Goal: Information Seeking & Learning: Learn about a topic

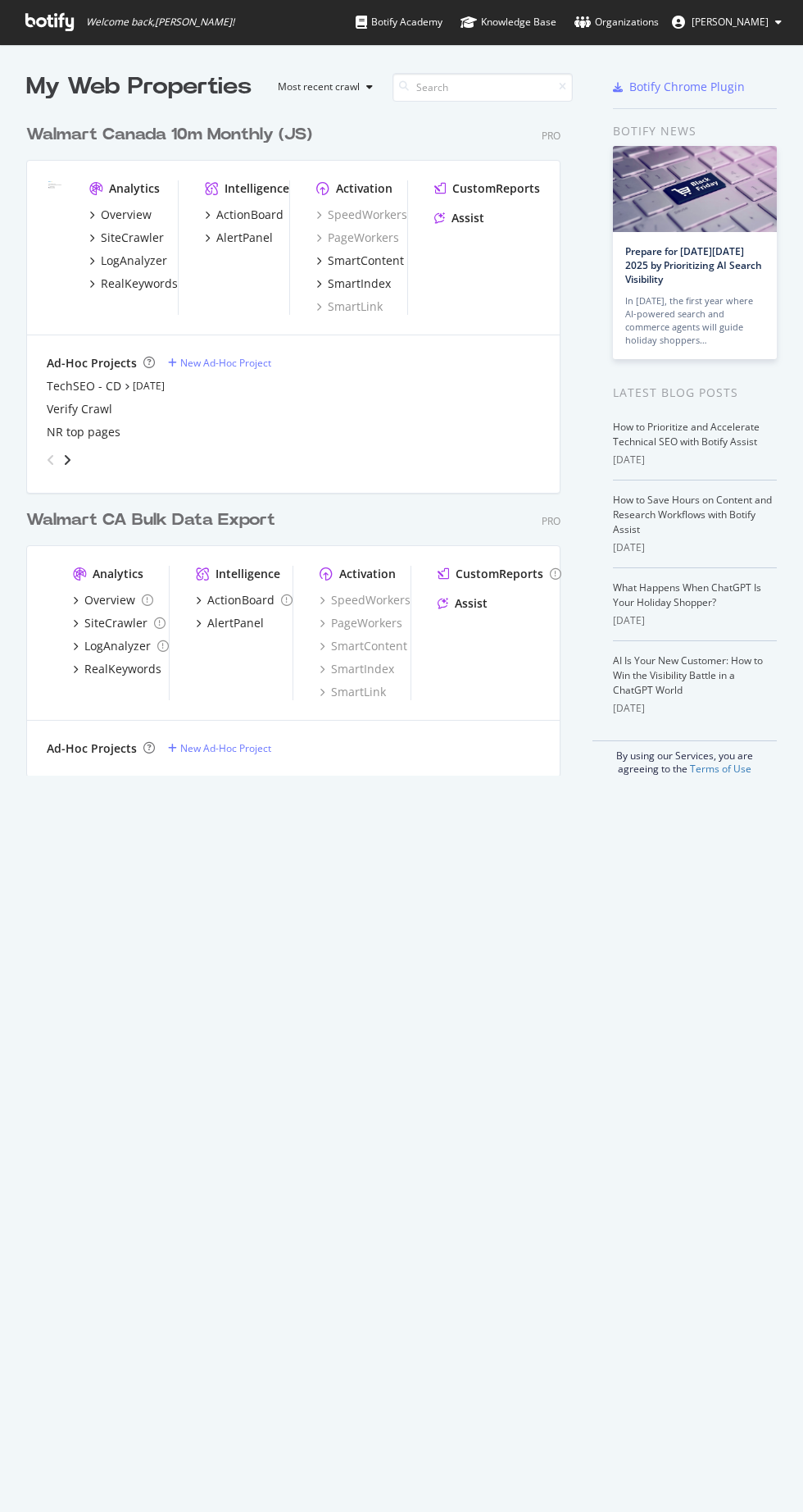
scroll to position [1612, 803]
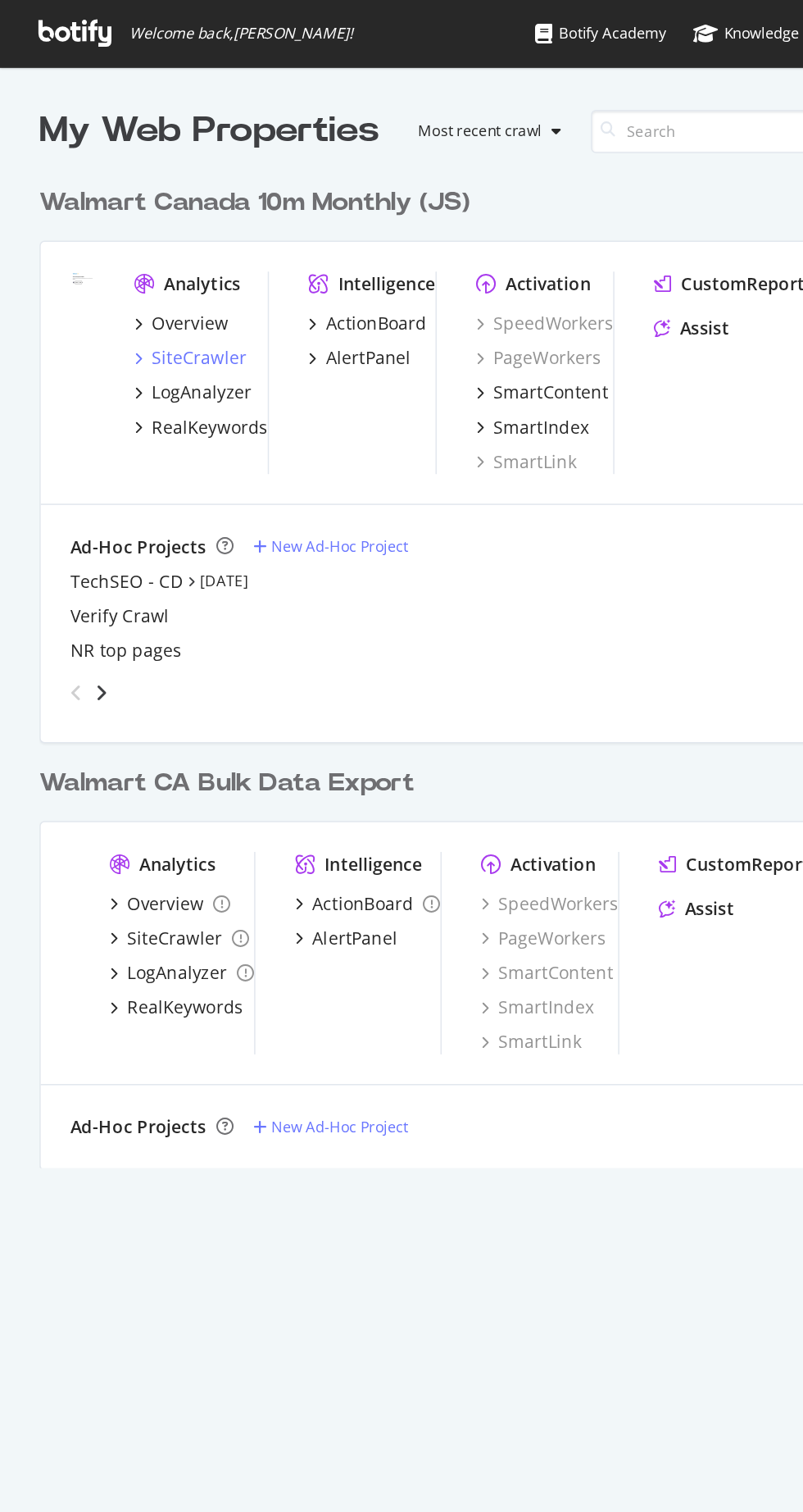
click at [132, 237] on div "SiteCrawler" at bounding box center [132, 237] width 63 height 16
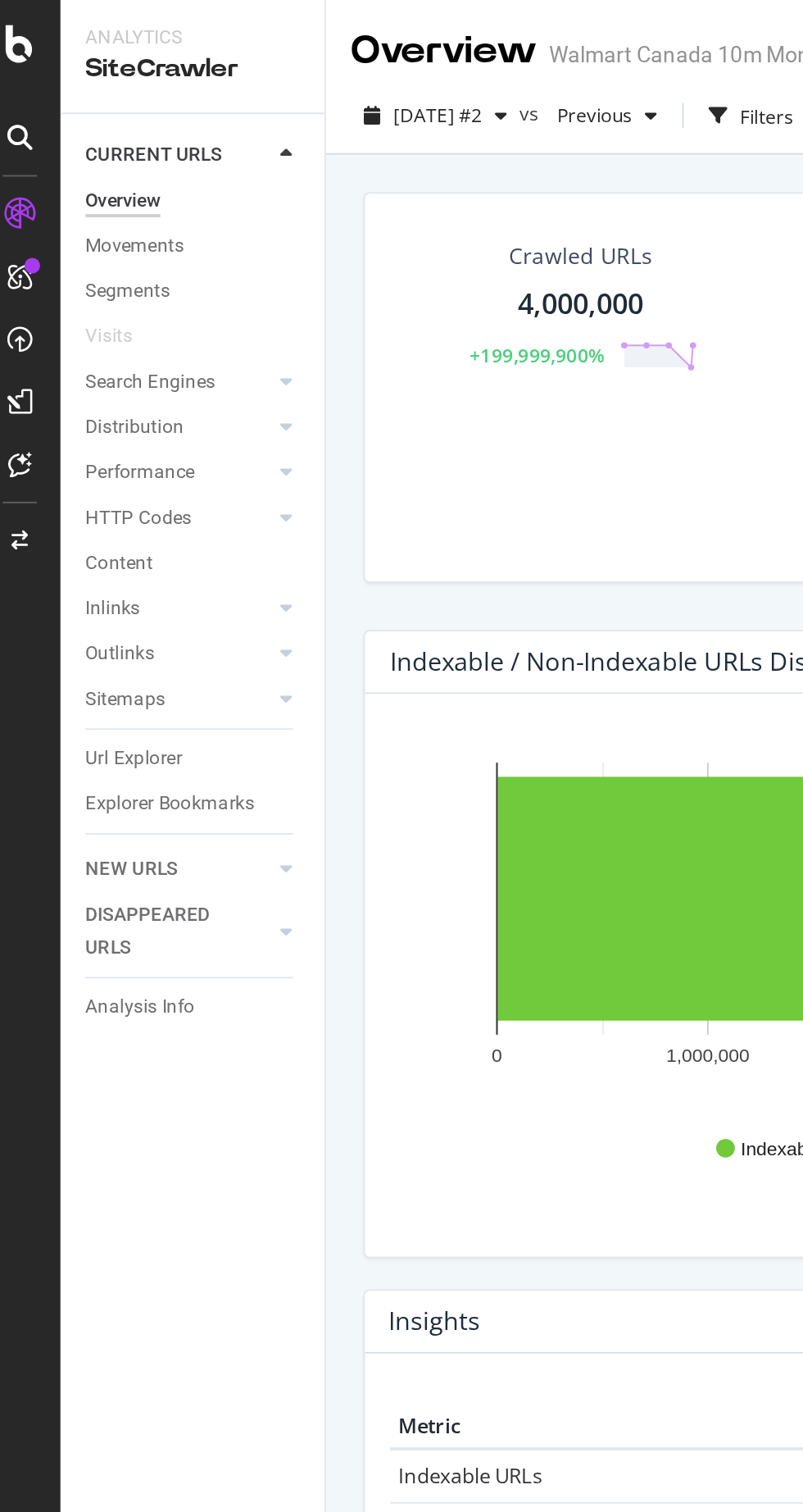
click at [79, 420] on div "Explorer Bookmarks" at bounding box center [100, 421] width 89 height 17
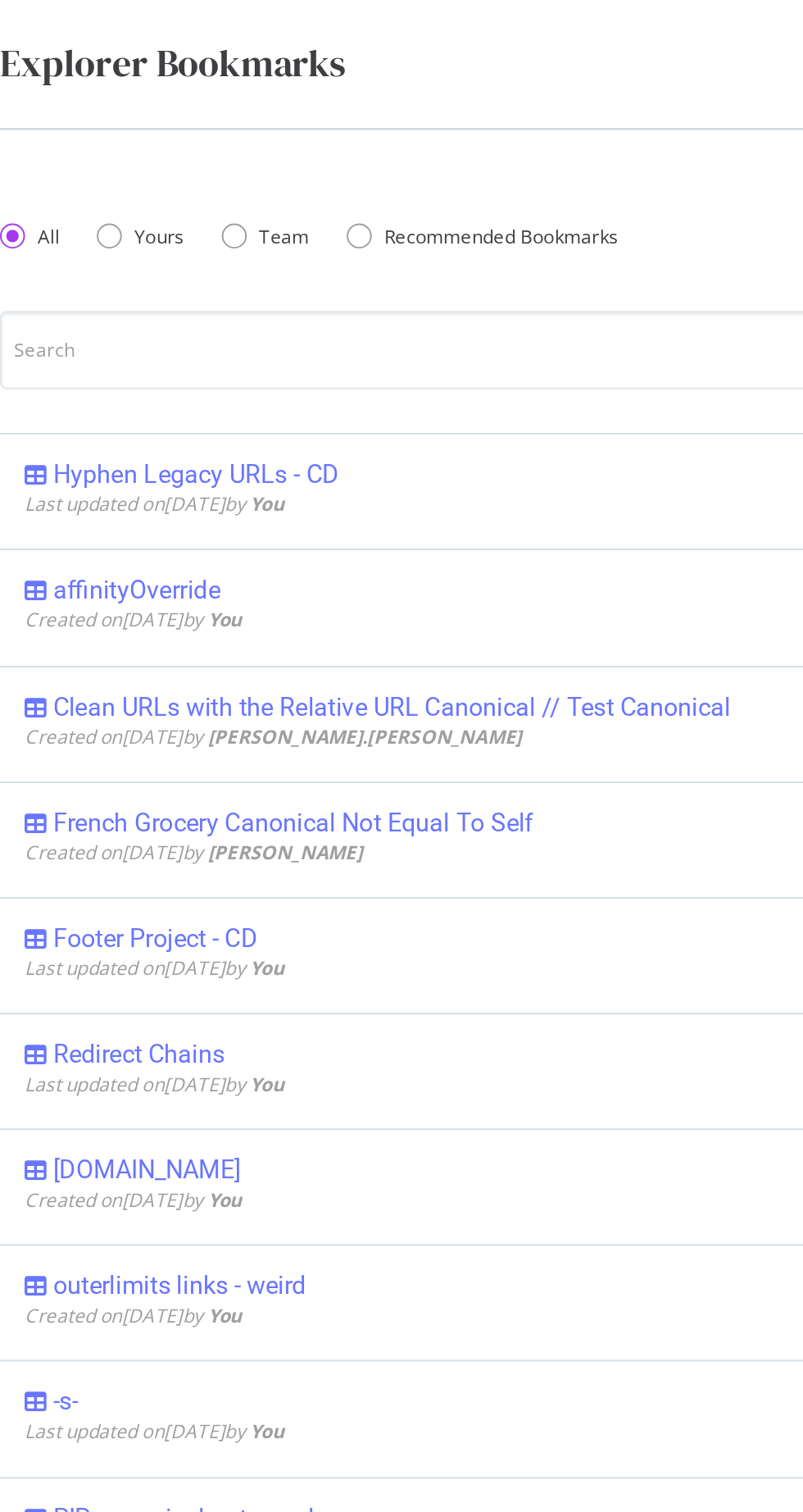
click at [82, 239] on div "Hyphen Legacy URLs - CD Last updated on [DATE] by You Edit Delete" at bounding box center [402, 257] width 738 height 61
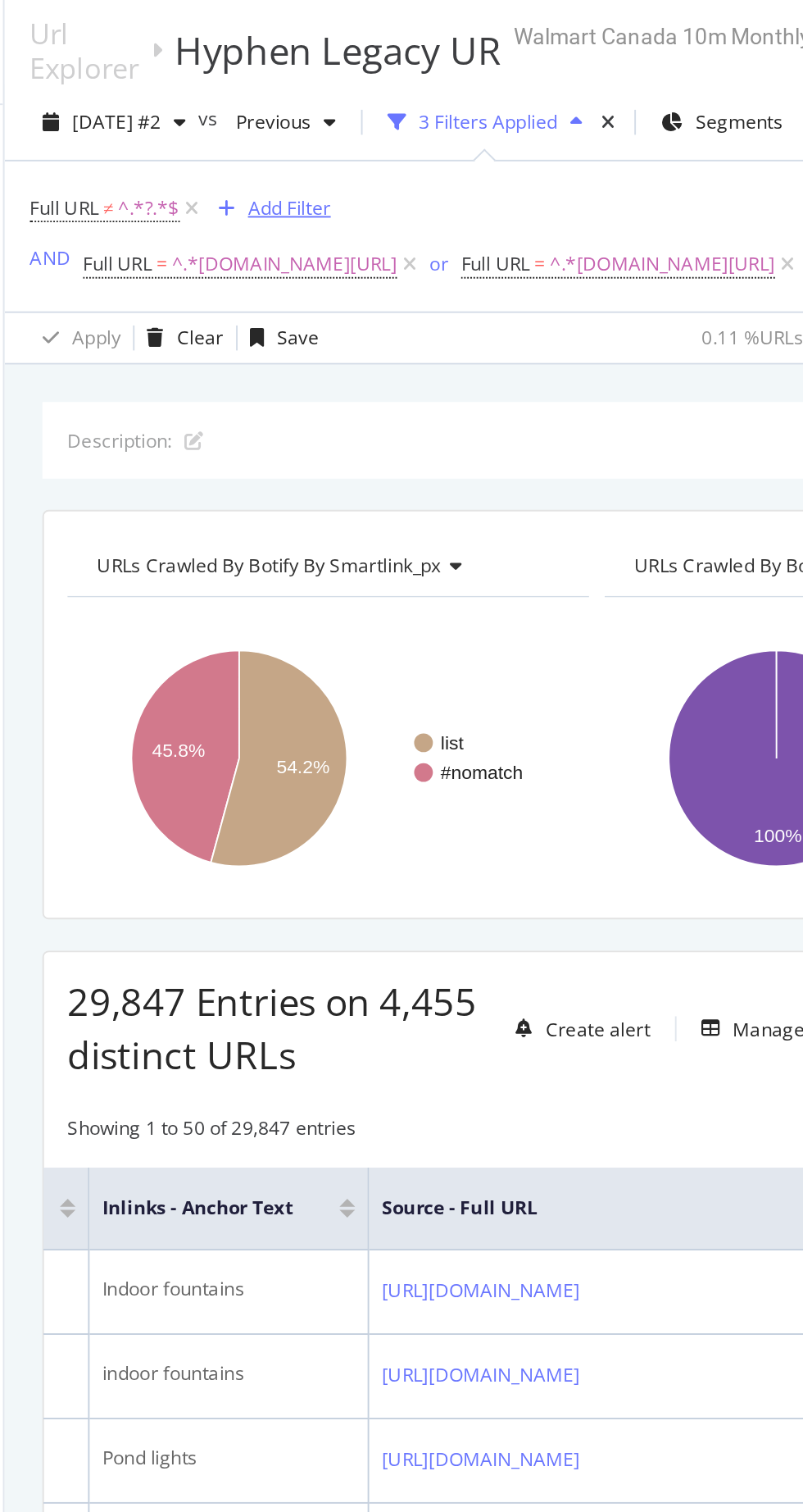
click at [331, 112] on div "Add Filter" at bounding box center [332, 114] width 44 height 14
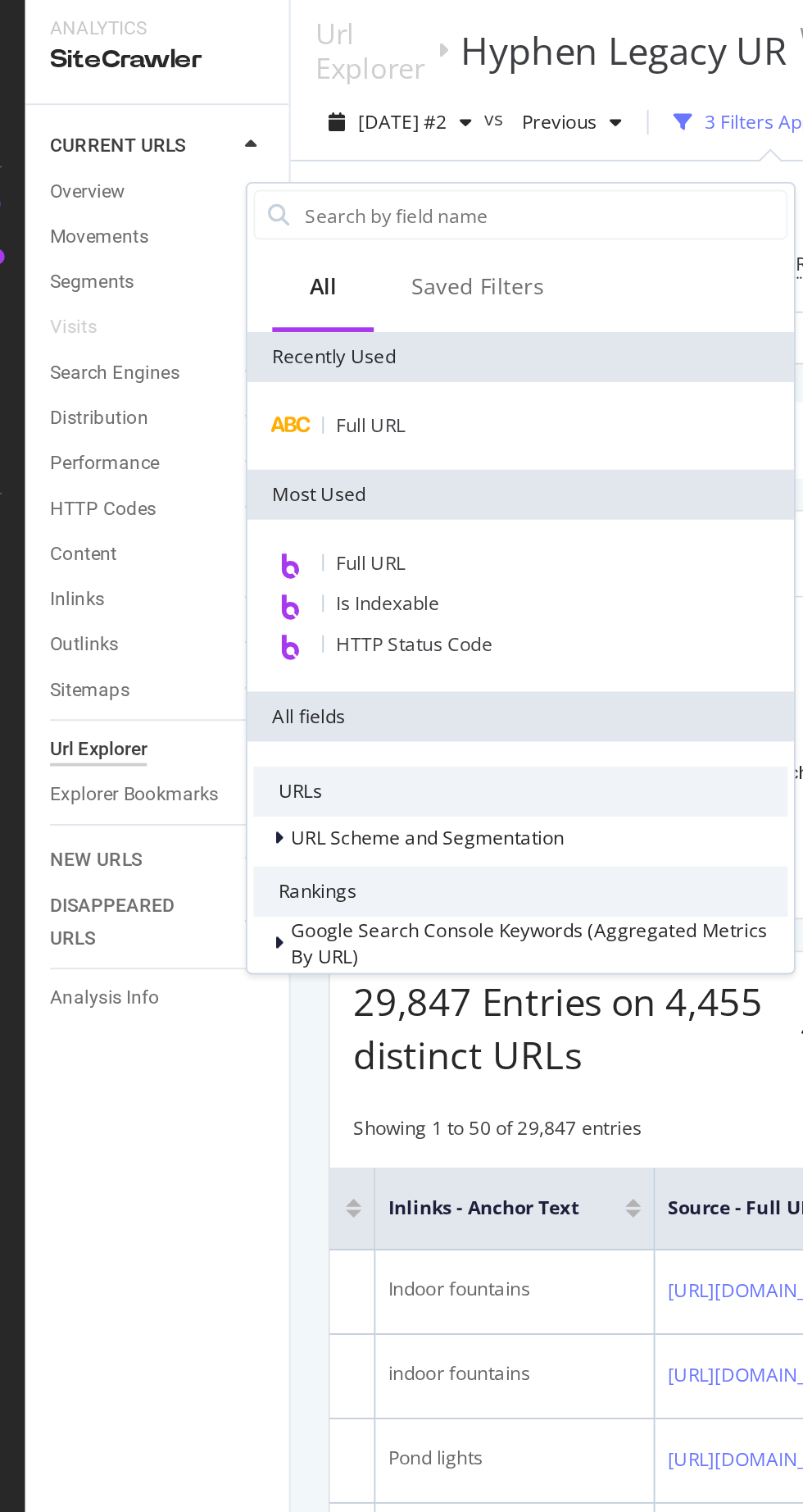
click at [221, 340] on span "HTTP Status Code" at bounding box center [246, 342] width 82 height 14
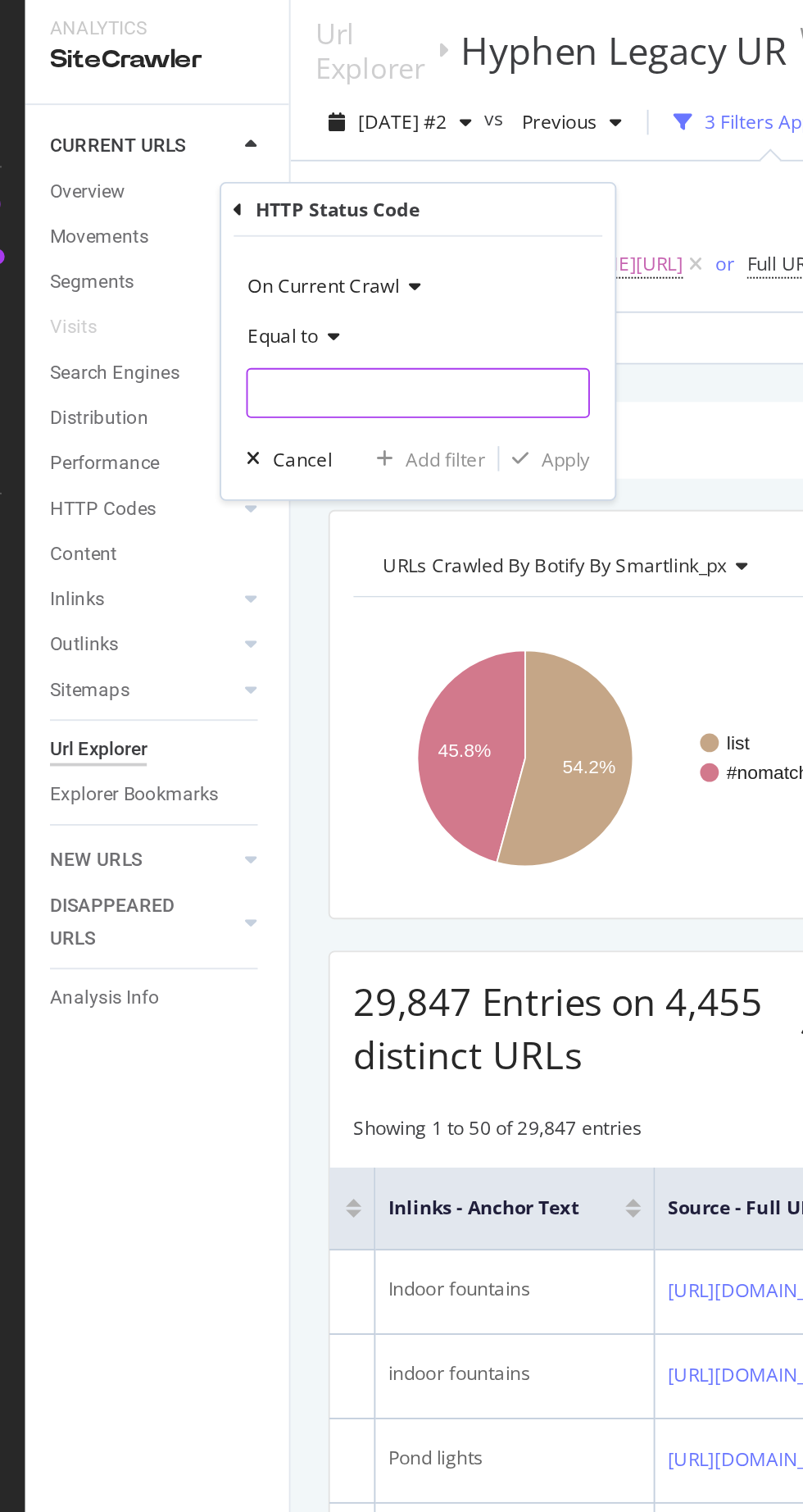
click at [196, 204] on input "number" at bounding box center [248, 210] width 181 height 26
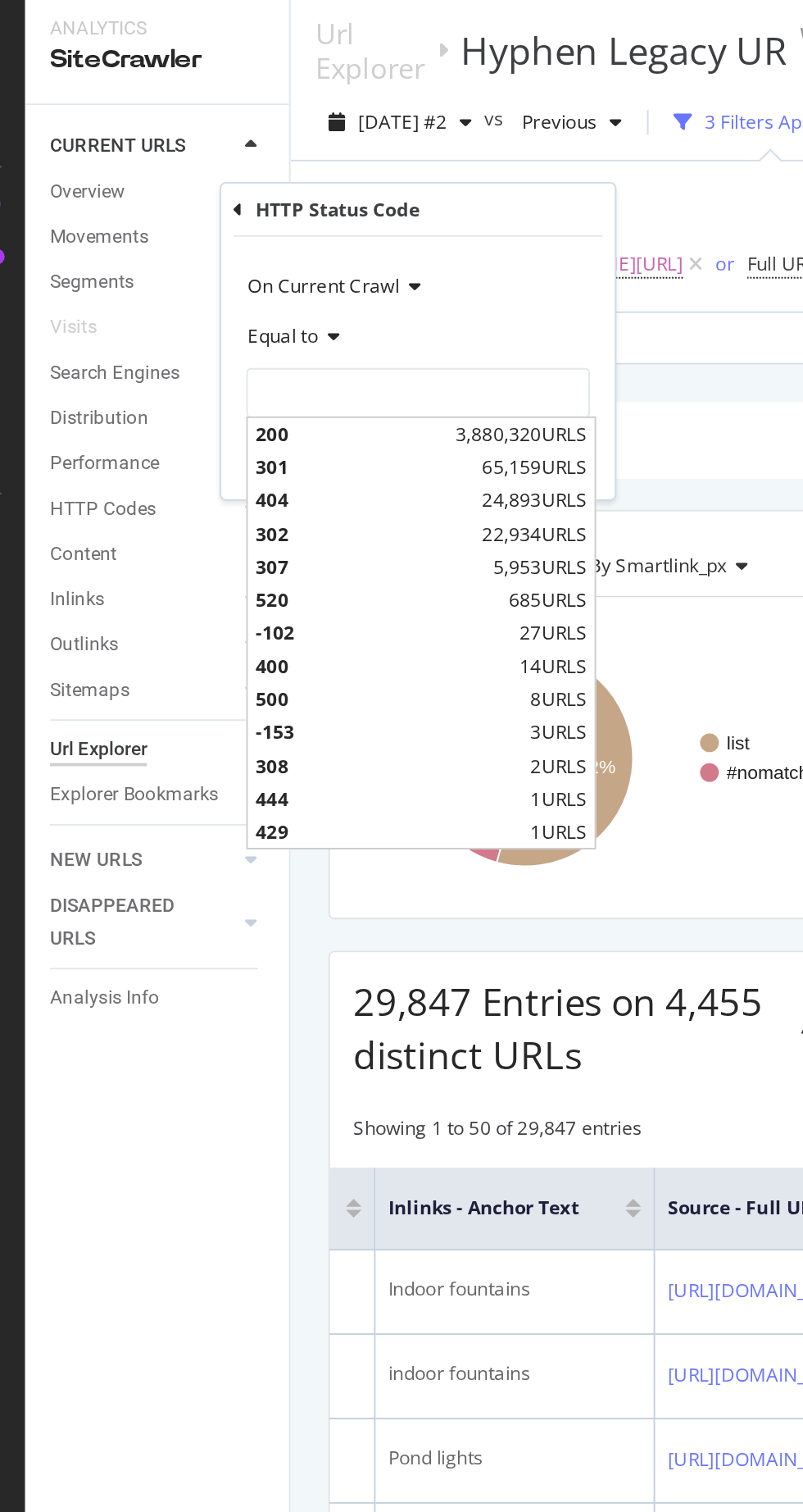
click at [180, 231] on span "200" at bounding box center [213, 232] width 101 height 14
type input "200"
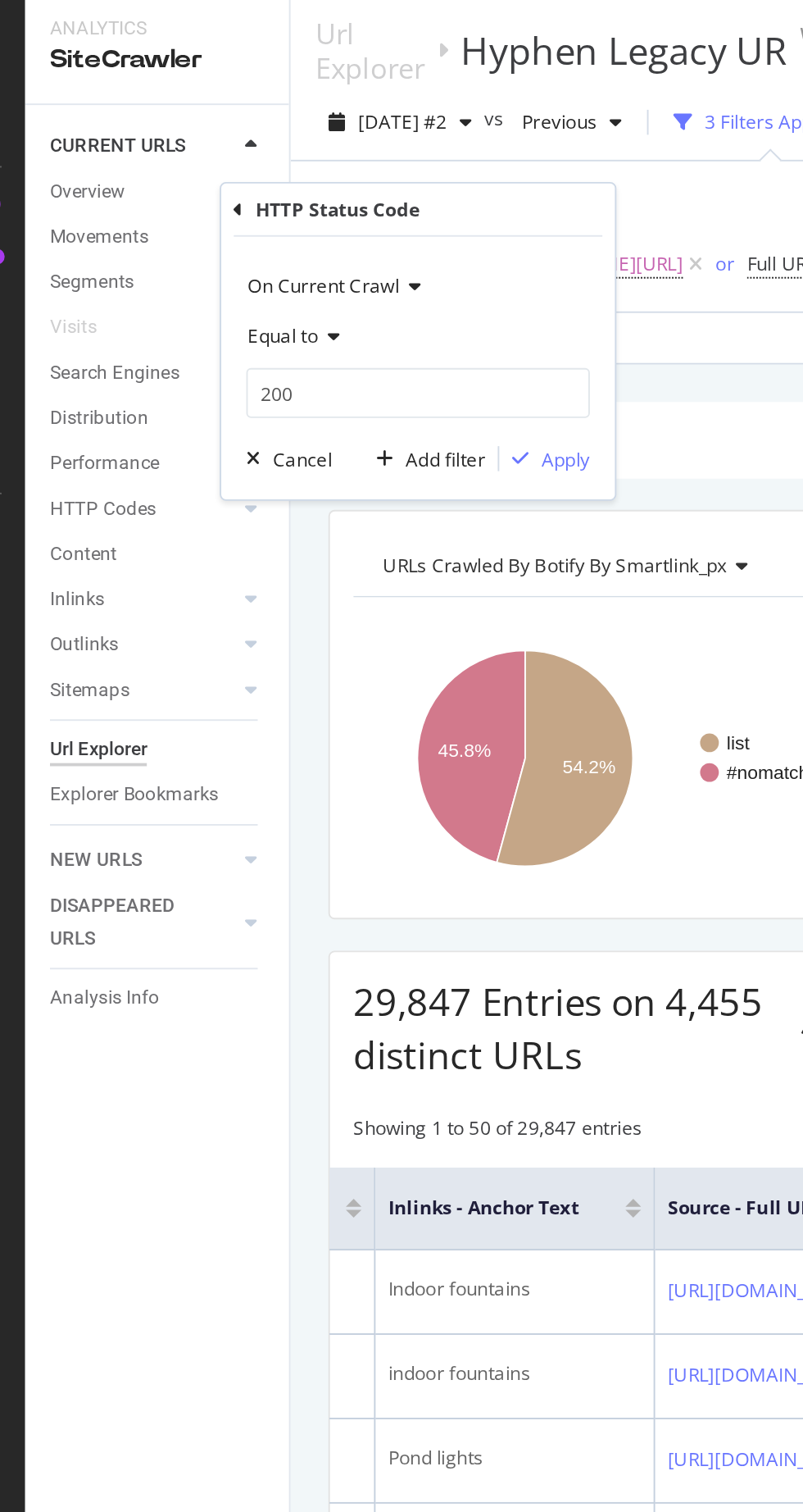
click at [325, 258] on div "On Current Crawl Equal to 200 200 Cancel Add filter Apply" at bounding box center [248, 197] width 206 height 138
click at [320, 244] on div "Apply" at bounding box center [326, 245] width 25 height 14
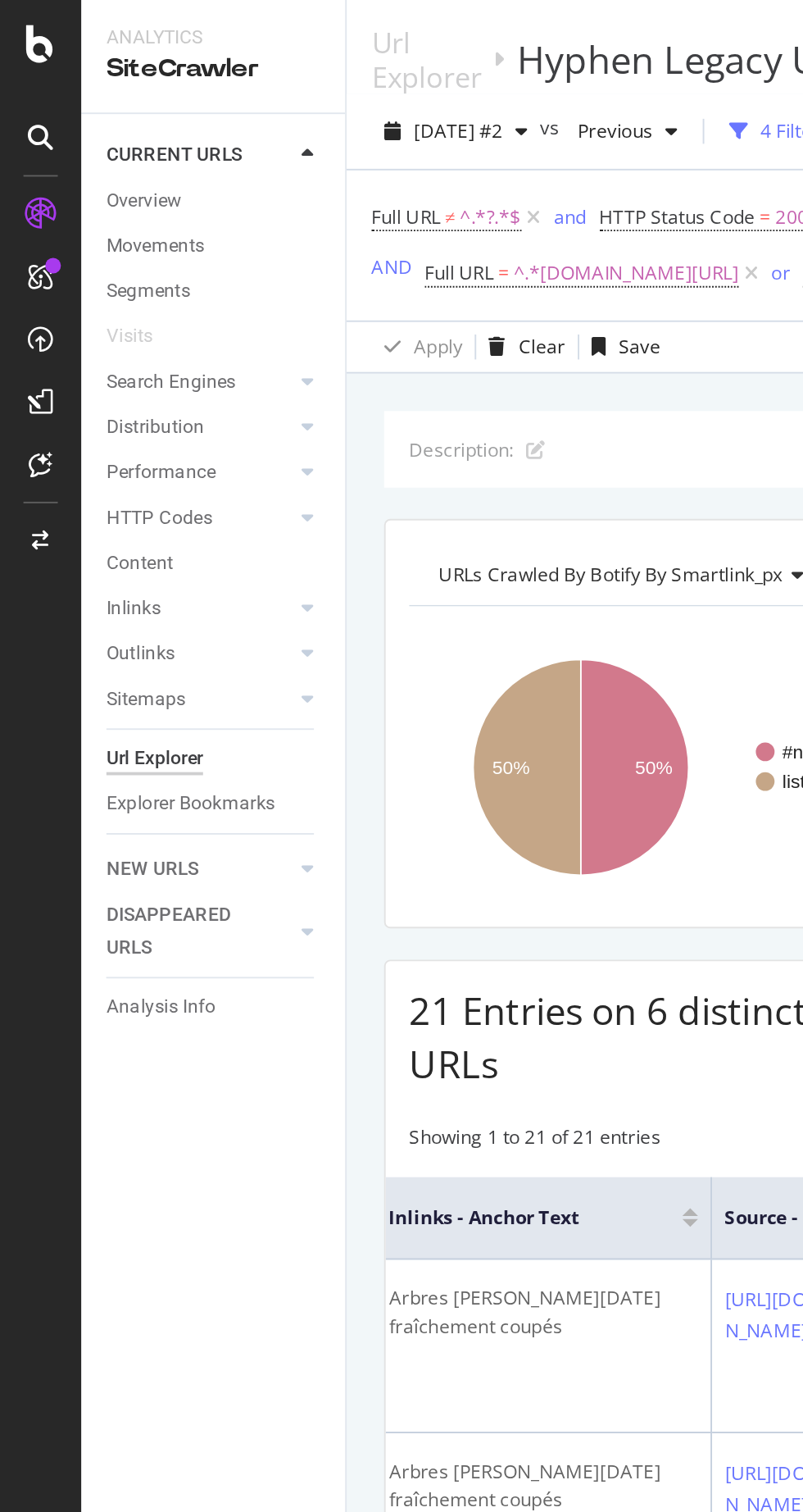
click at [79, 426] on div "Explorer Bookmarks" at bounding box center [100, 421] width 89 height 17
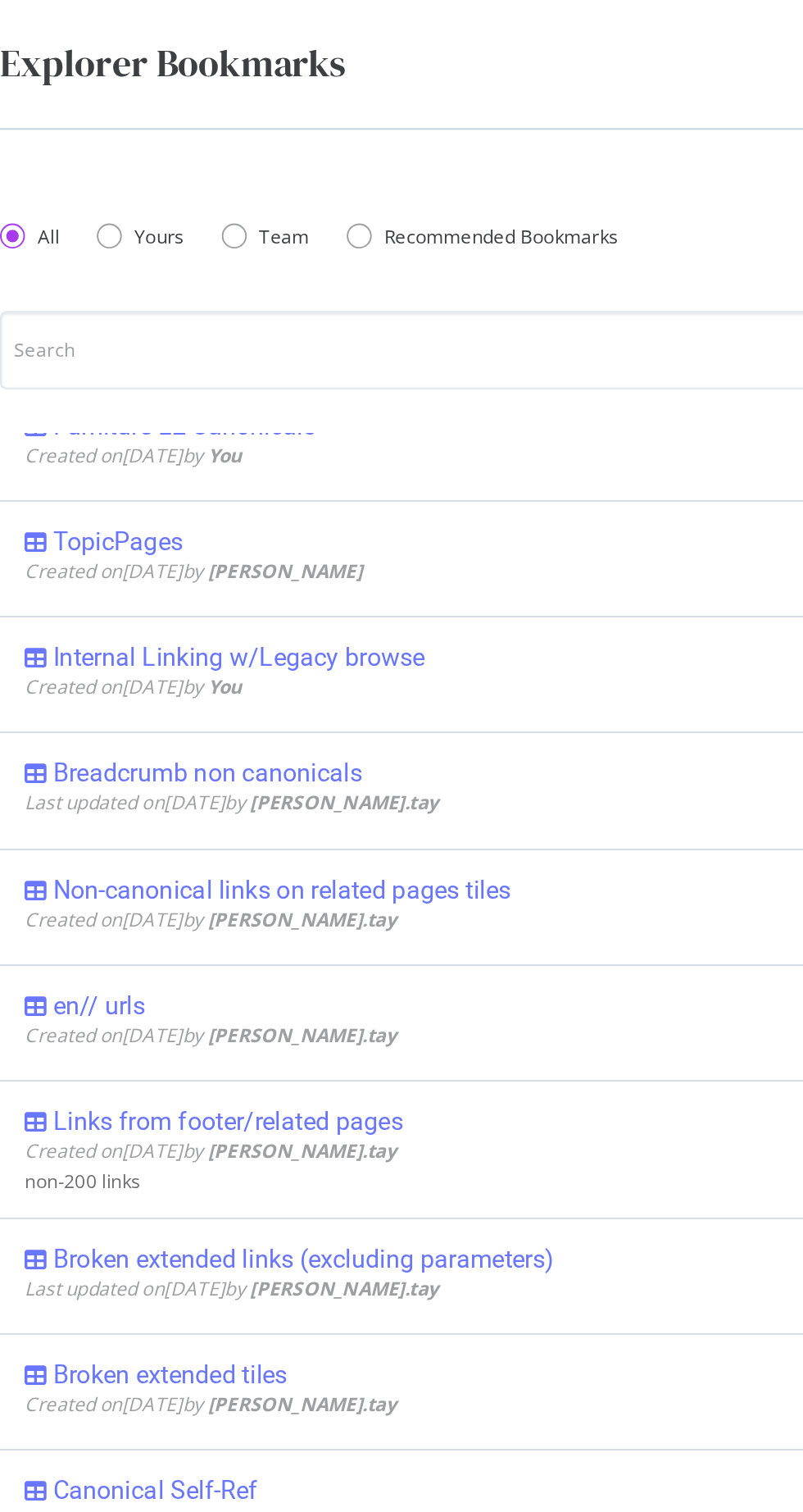
scroll to position [767, 0]
click at [340, 339] on div "Internal Linking w/Legacy browse" at bounding box center [338, 344] width 586 height 16
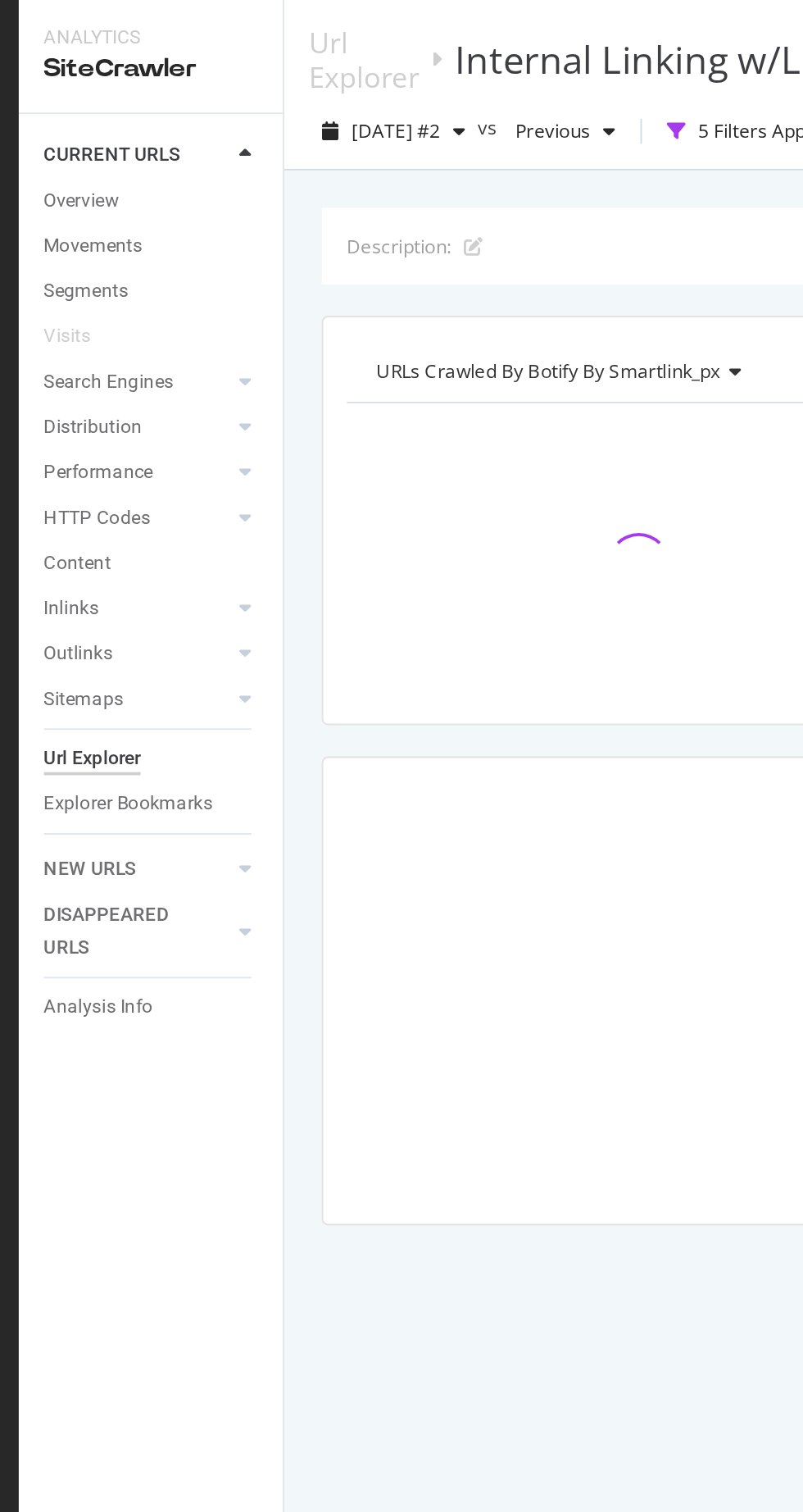
click at [241, 513] on div at bounding box center [493, 520] width 581 height 33
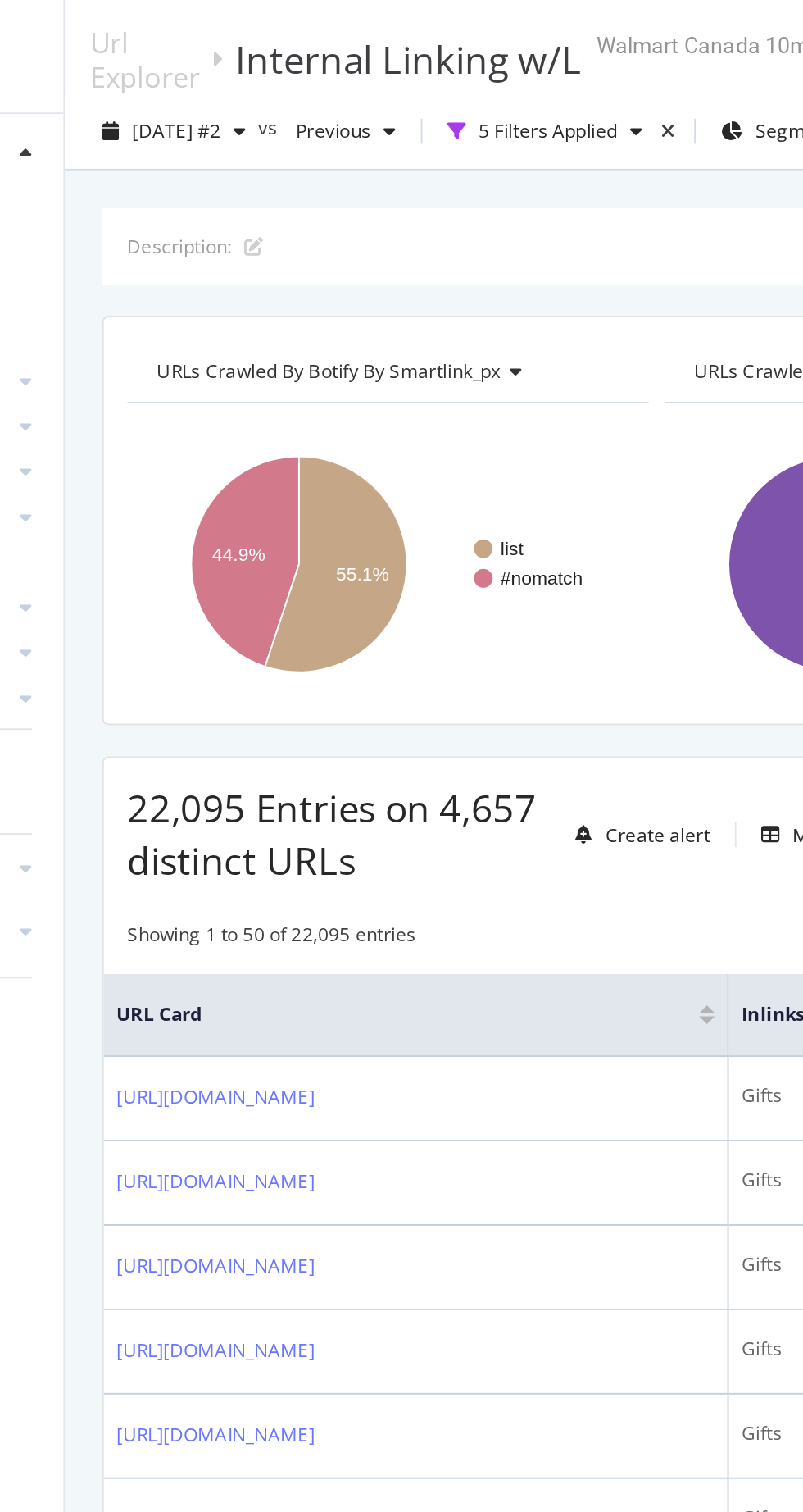
click at [486, 68] on icon "button" at bounding box center [482, 69] width 7 height 10
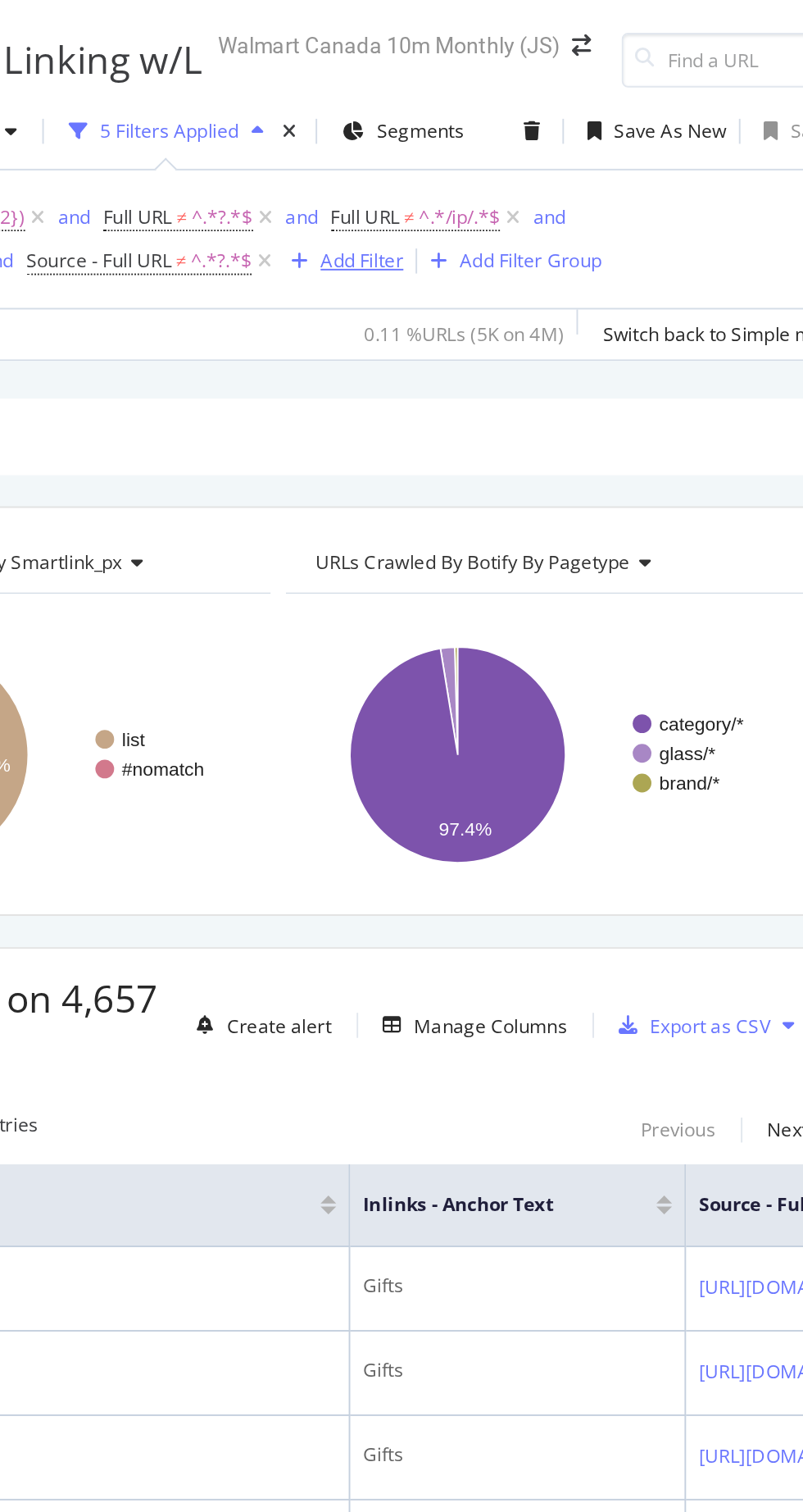
click at [537, 137] on div "Add Filter" at bounding box center [537, 137] width 44 height 14
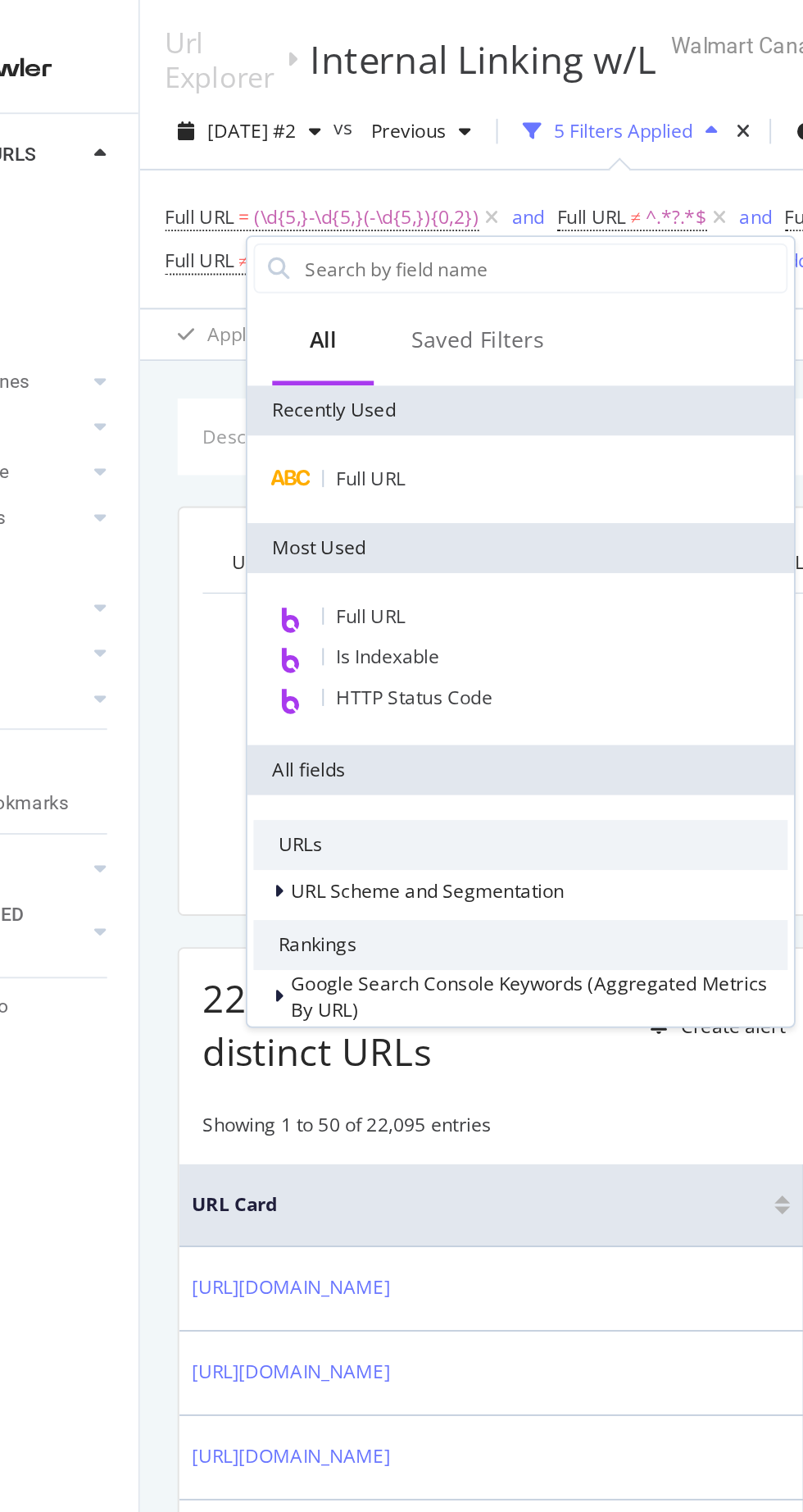
click at [356, 372] on div "HTTP Status Code" at bounding box center [381, 367] width 280 height 21
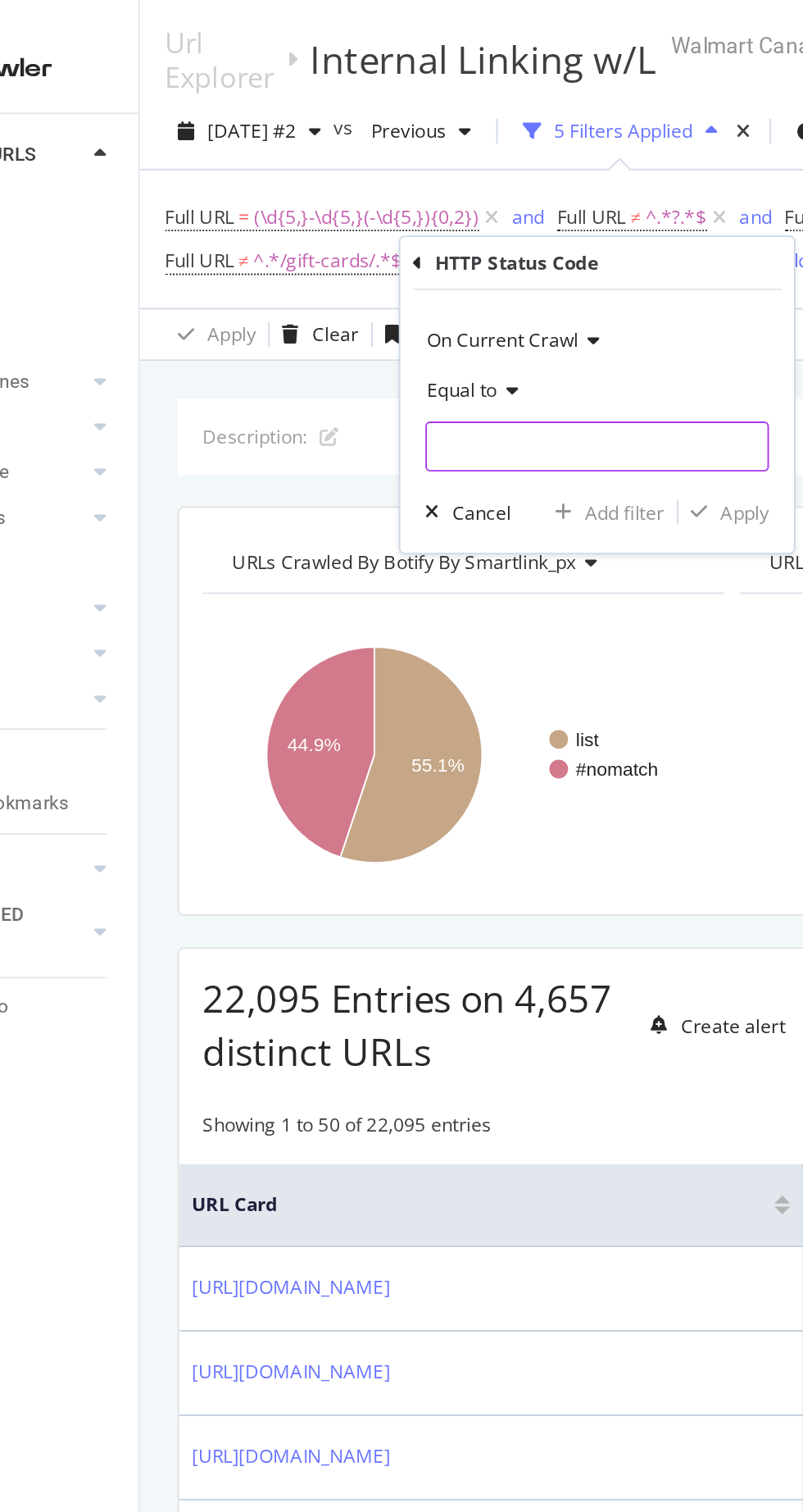
click at [359, 237] on input "number" at bounding box center [422, 234] width 181 height 26
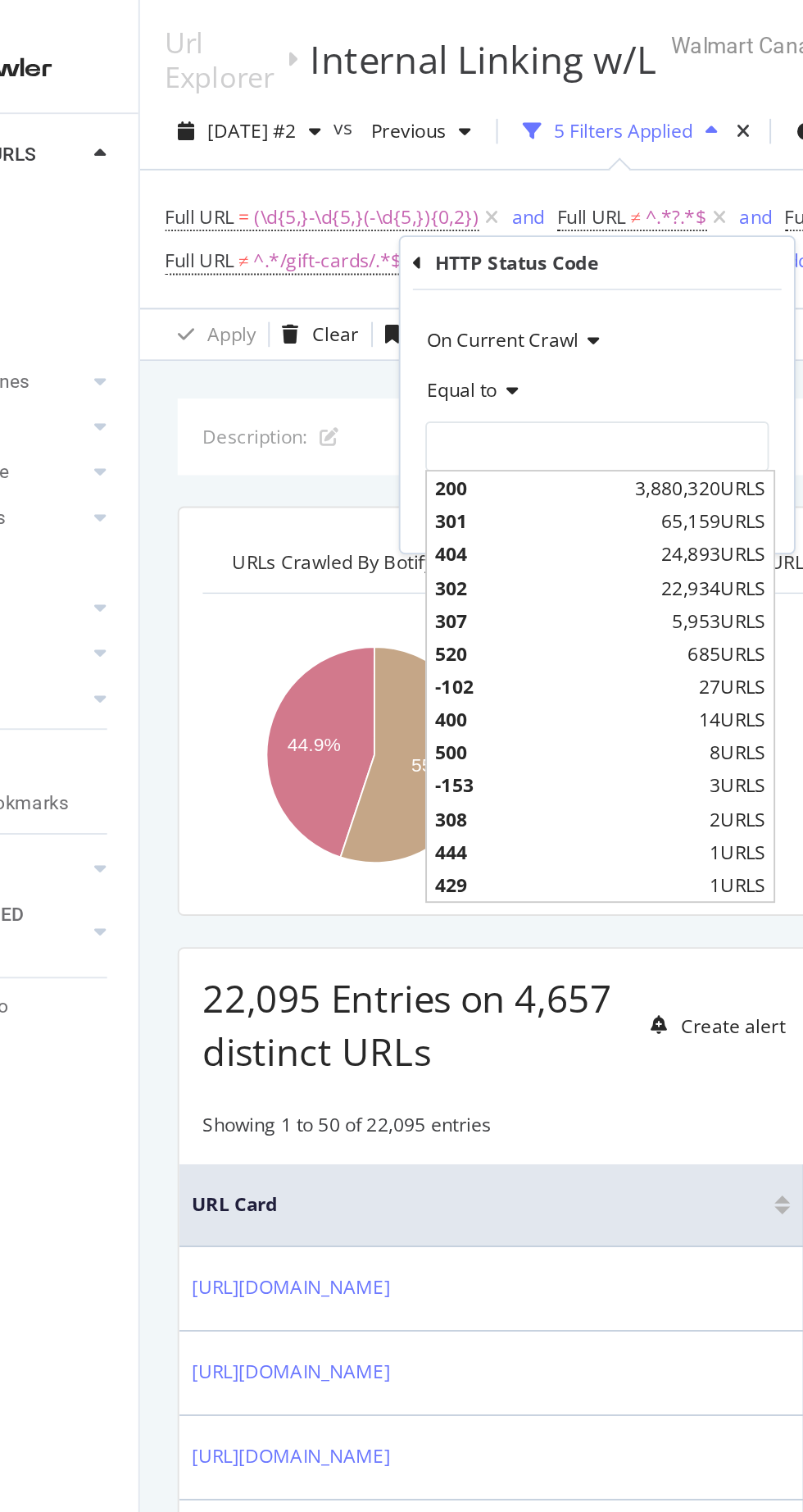
click at [345, 250] on span "200" at bounding box center [387, 256] width 101 height 14
type input "200"
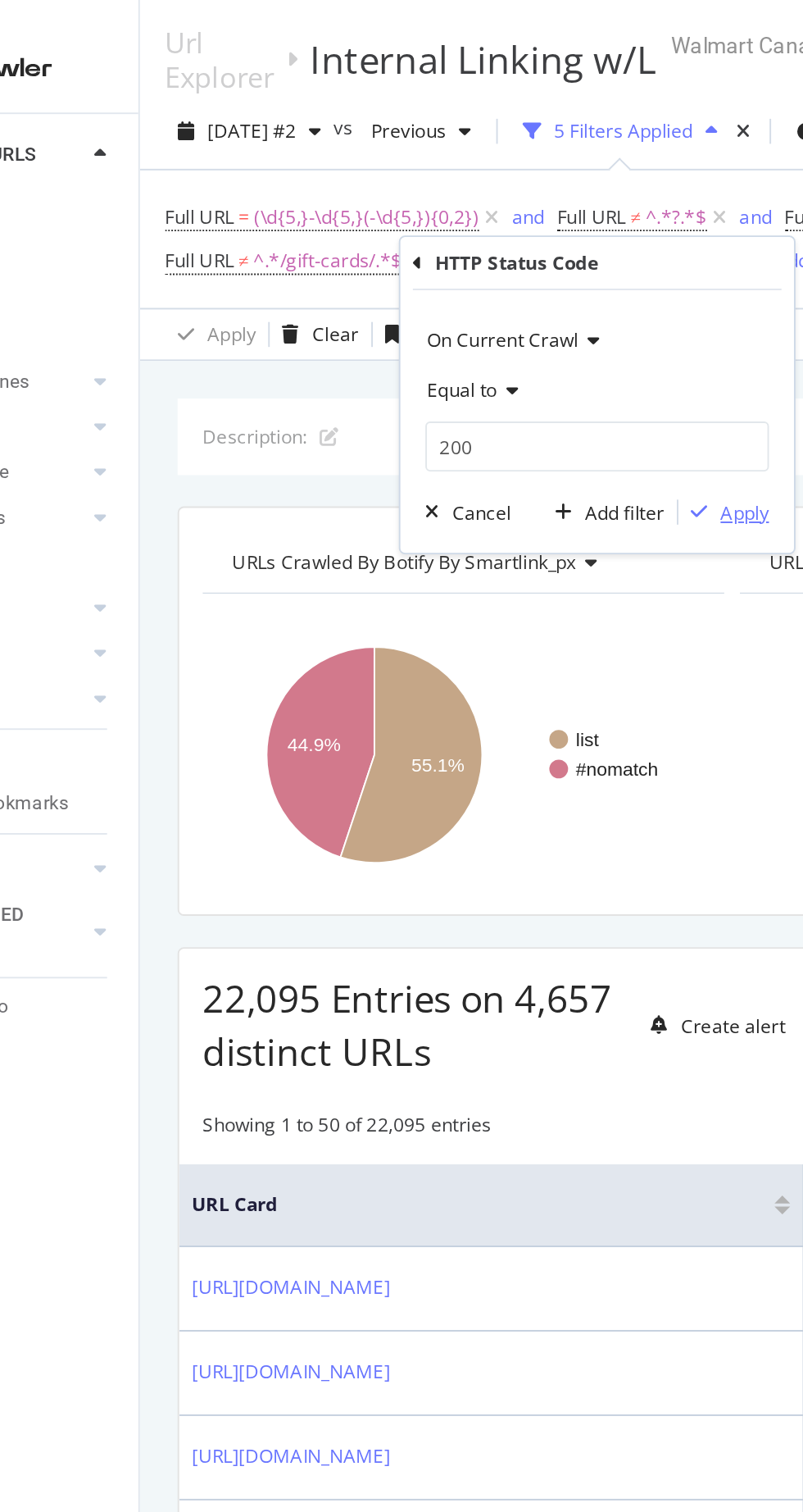
click at [499, 269] on div "Apply" at bounding box center [499, 268] width 25 height 14
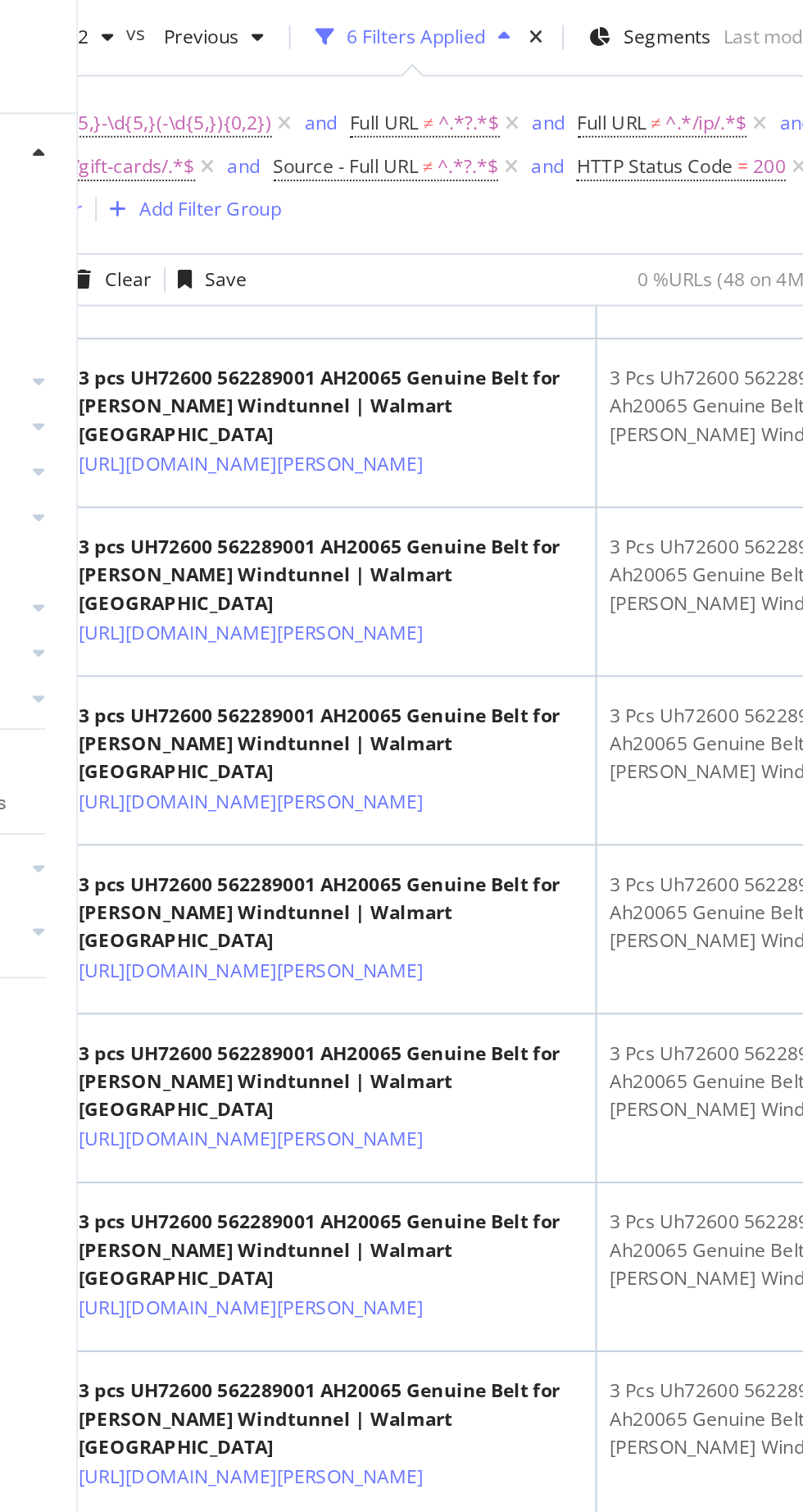
scroll to position [4252, 76]
